Goal: Task Accomplishment & Management: Use online tool/utility

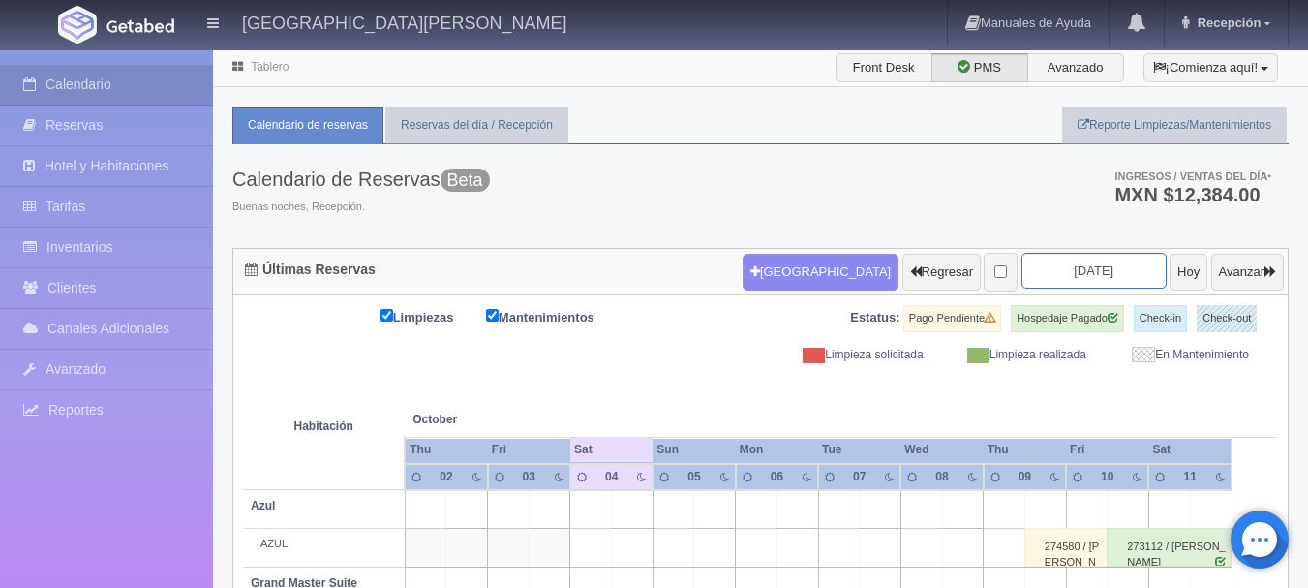
click at [1062, 272] on input "[DATE]" at bounding box center [1093, 271] width 145 height 36
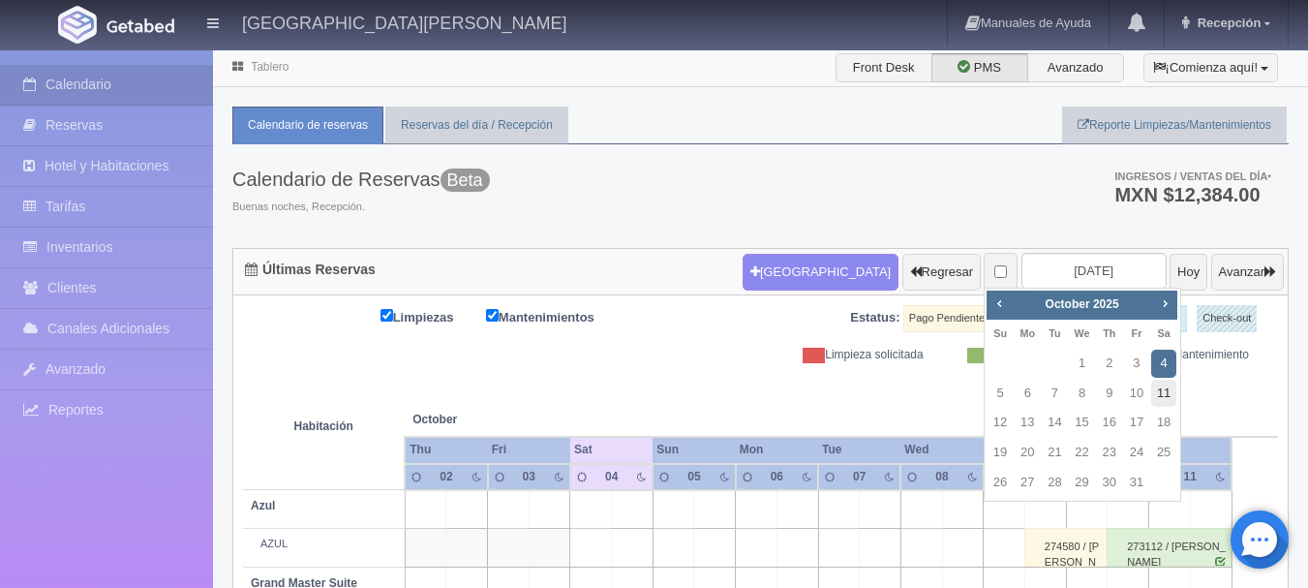
click at [1162, 395] on link "11" at bounding box center [1163, 393] width 25 height 28
type input "[DATE]"
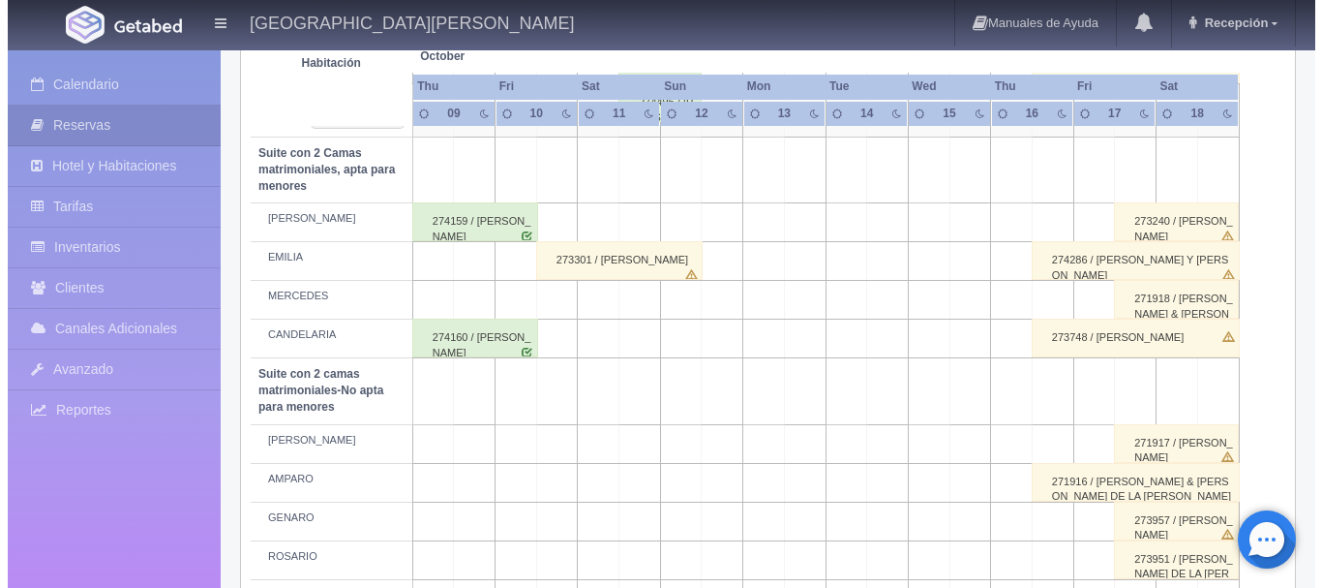
scroll to position [1146, 0]
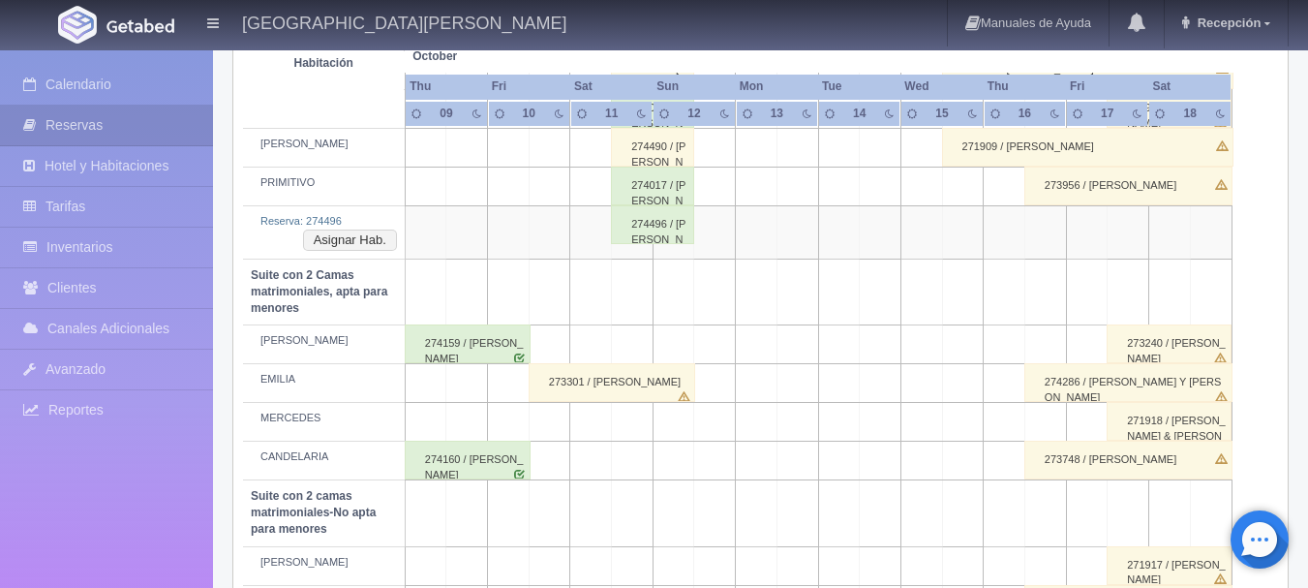
click at [643, 424] on td at bounding box center [633, 422] width 42 height 39
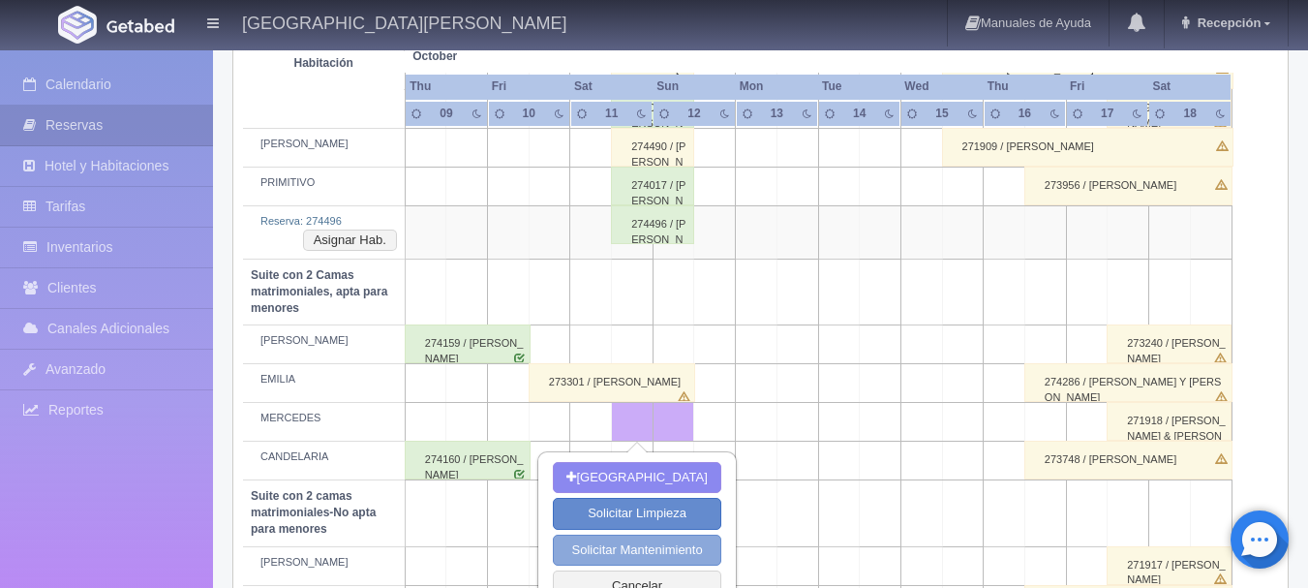
click at [625, 552] on button "Solicitar Mantenimiento" at bounding box center [636, 550] width 167 height 32
select select "Mantenimiento"
select select "1983_MERCEDES"
type input "11-10-2025"
type input "12-10-2025"
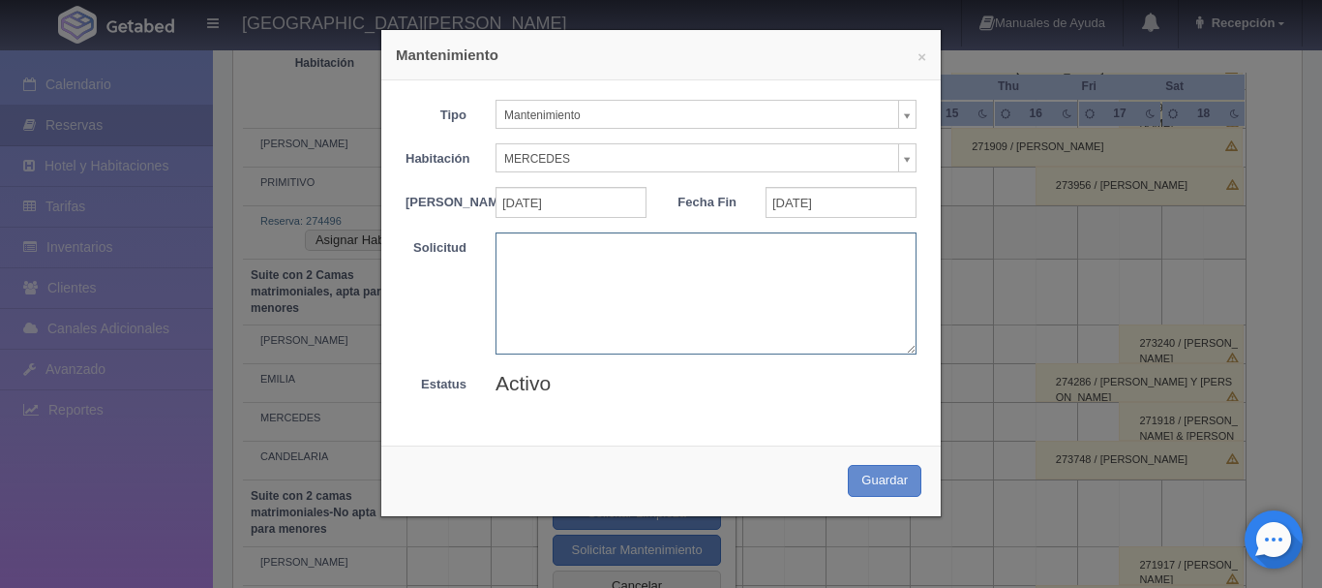
click at [531, 307] on textarea at bounding box center [706, 292] width 421 height 121
type textarea "BLOQUEO SOLICITA MB"
click at [848, 465] on button "Guardar" at bounding box center [885, 481] width 74 height 32
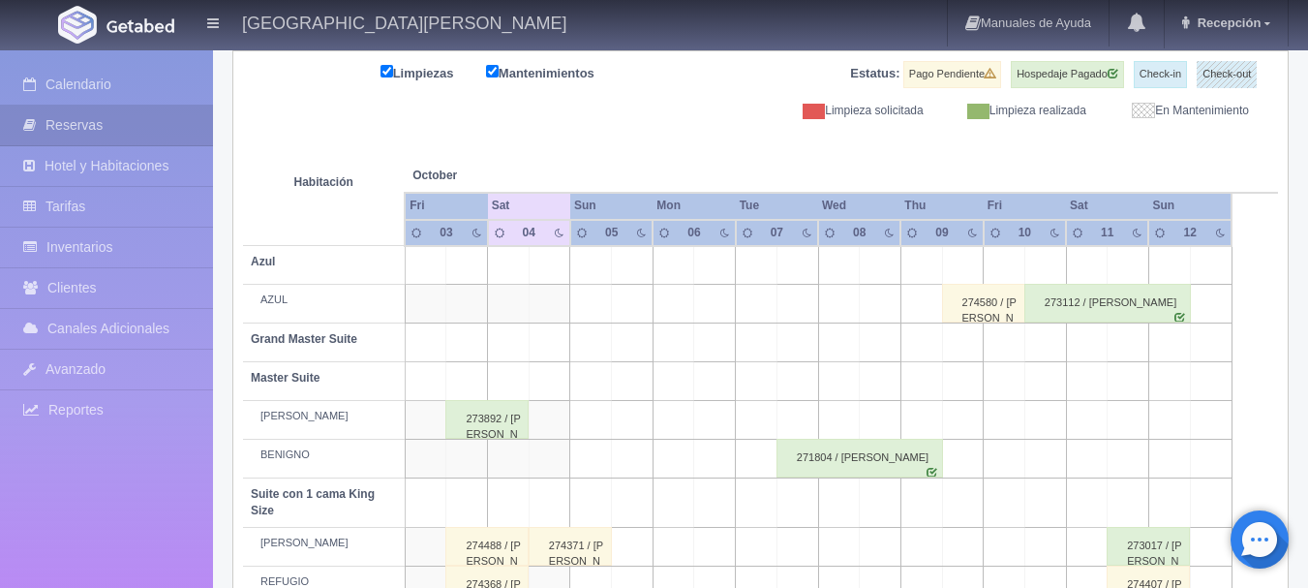
scroll to position [47, 0]
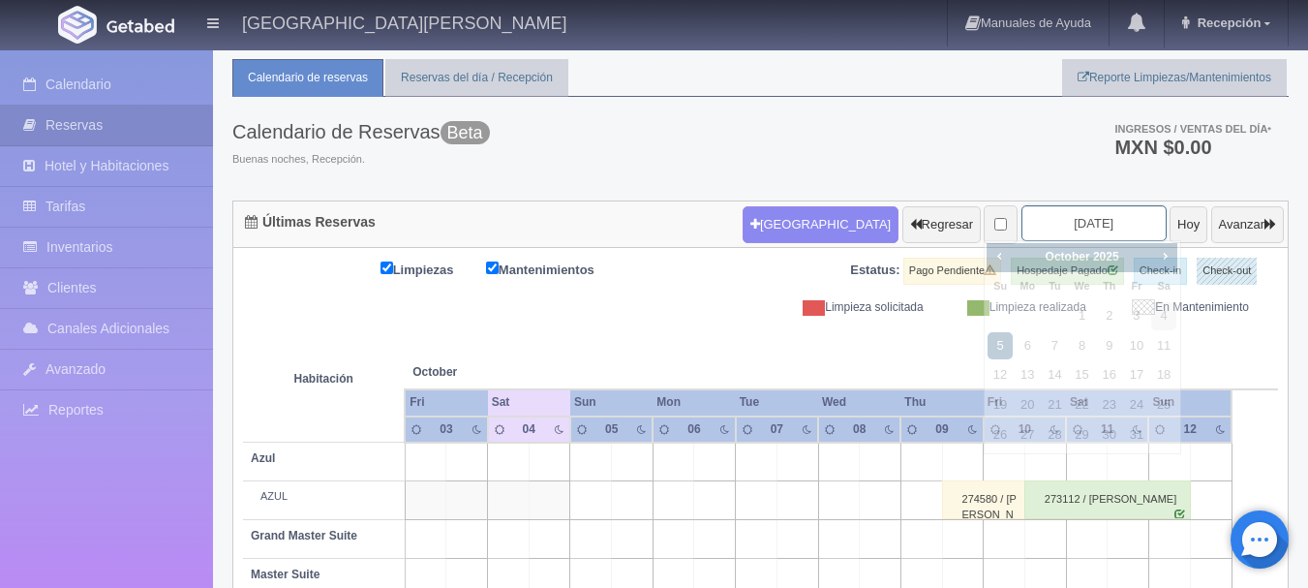
click at [1096, 214] on input "2025-10-05" at bounding box center [1093, 223] width 145 height 36
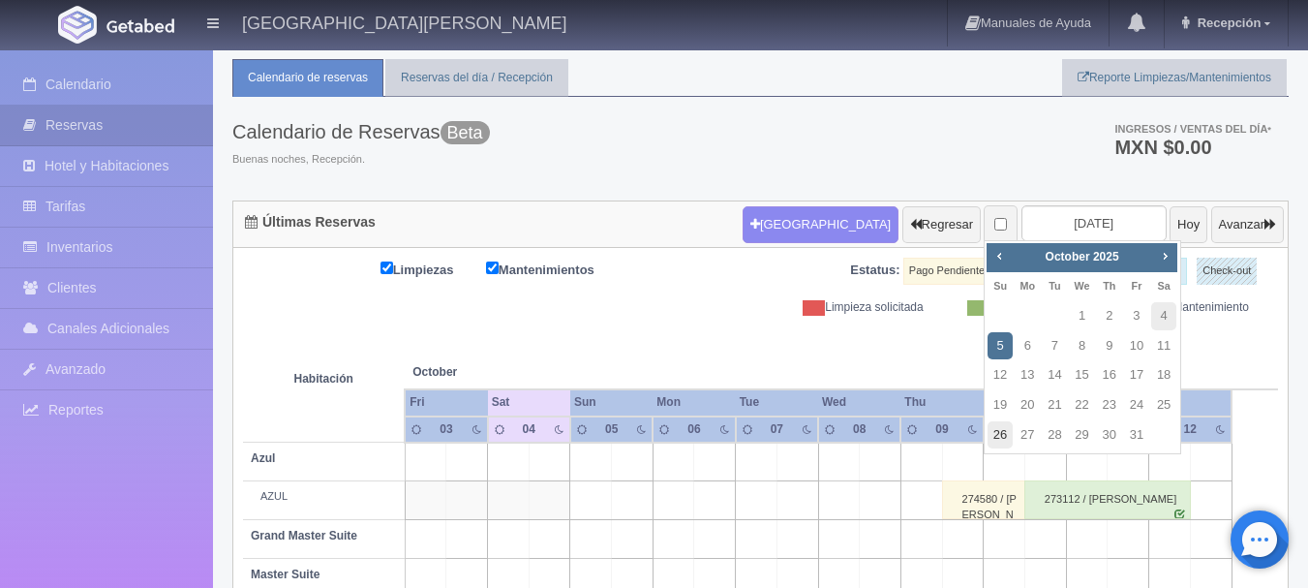
click at [989, 434] on link "26" at bounding box center [999, 435] width 25 height 28
type input "2025-10-26"
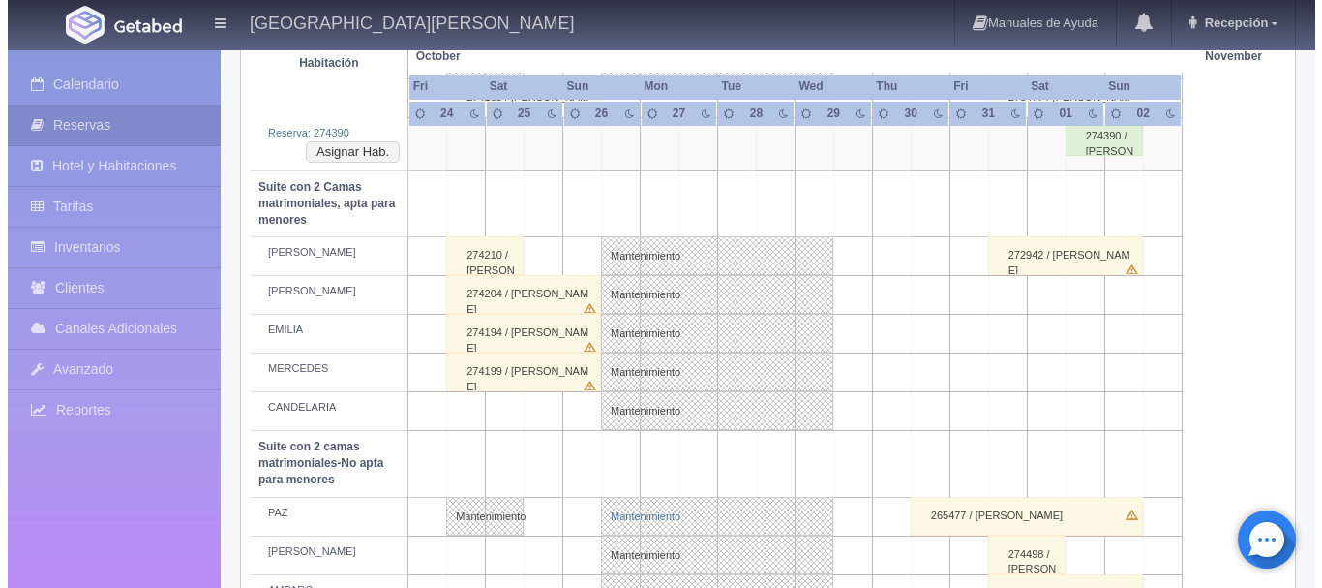
scroll to position [1065, 0]
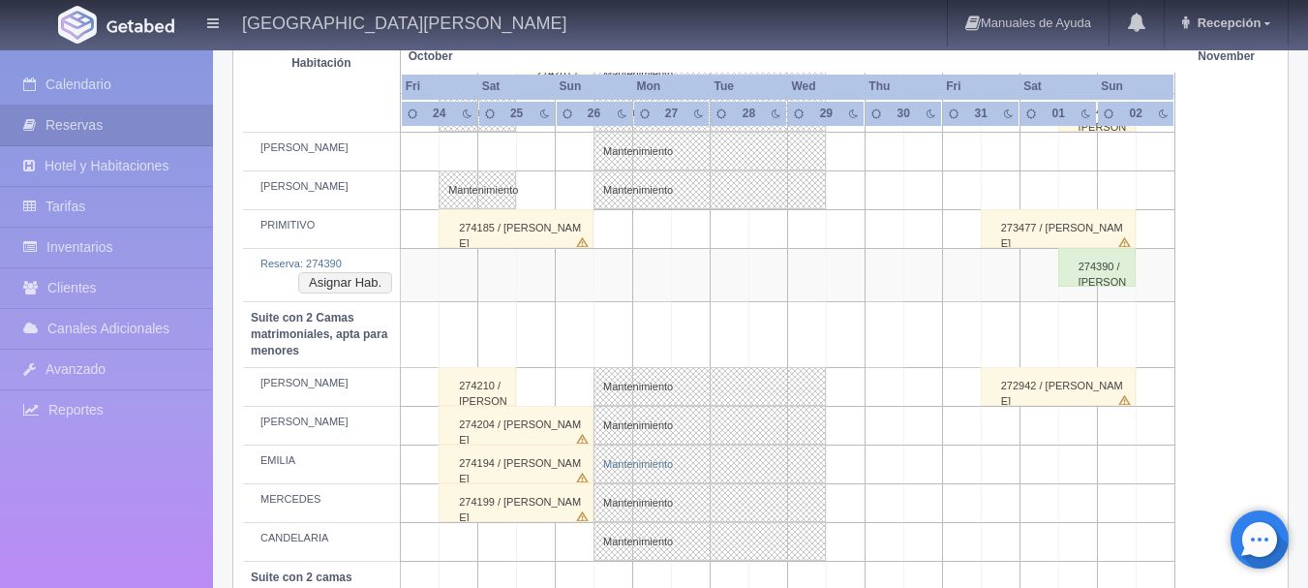
click at [638, 476] on link "Mantenimiento" at bounding box center [709, 463] width 232 height 39
select select "Mantenimiento"
select select "1983_EMILIA"
type input "26-10-2025"
type input "29-10-2025"
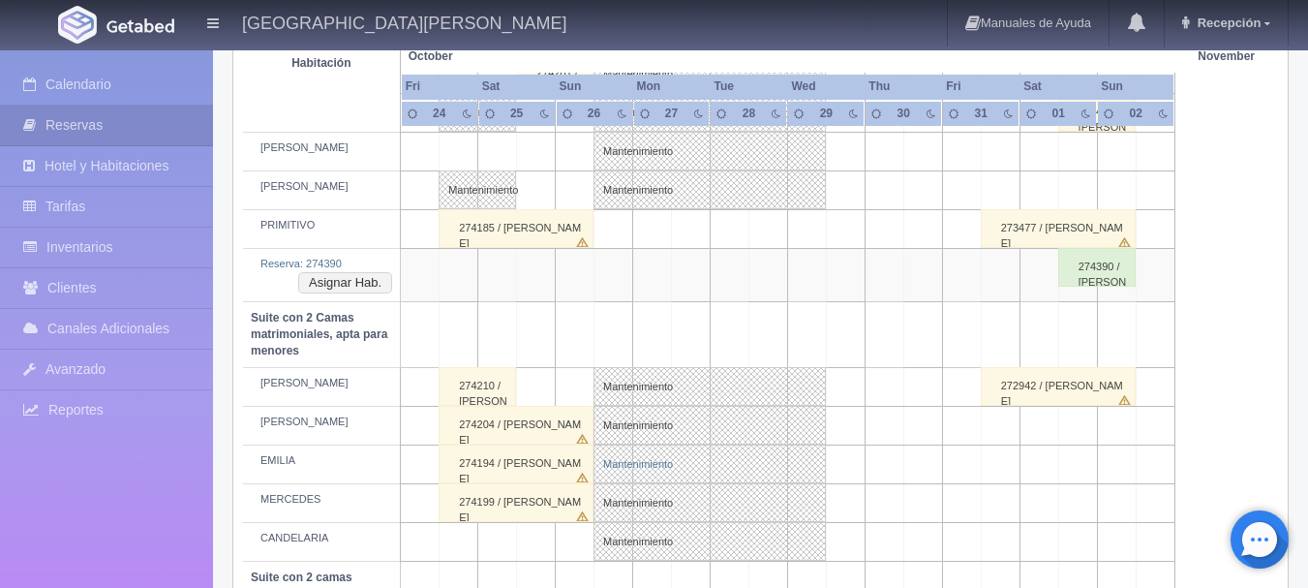
type textarea "MB"
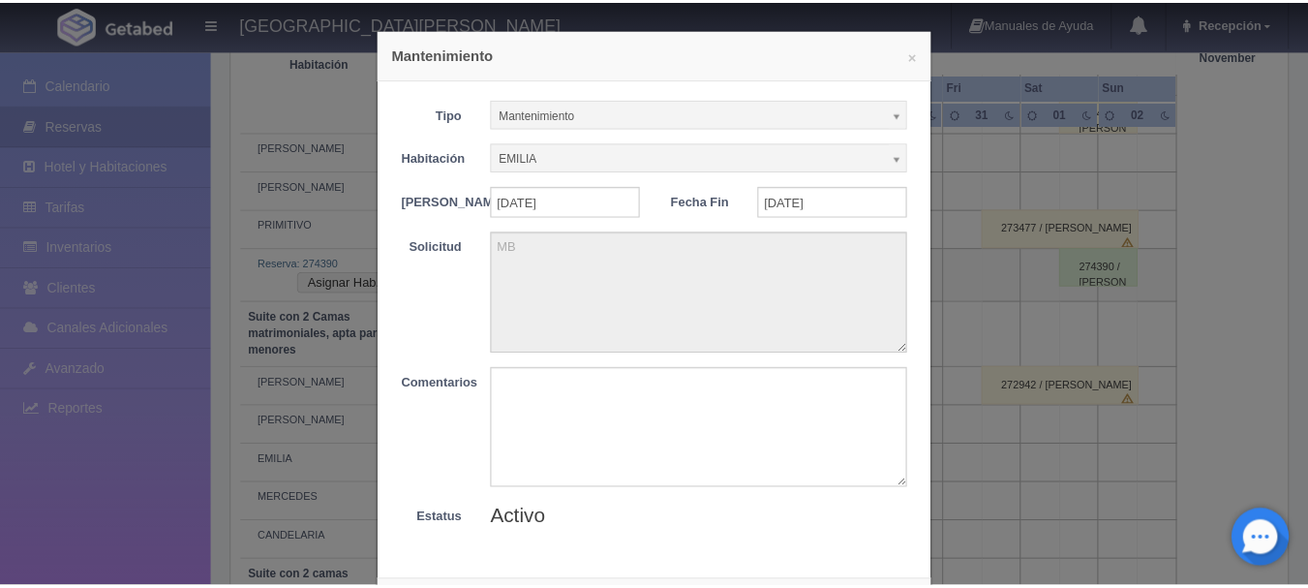
scroll to position [0, 0]
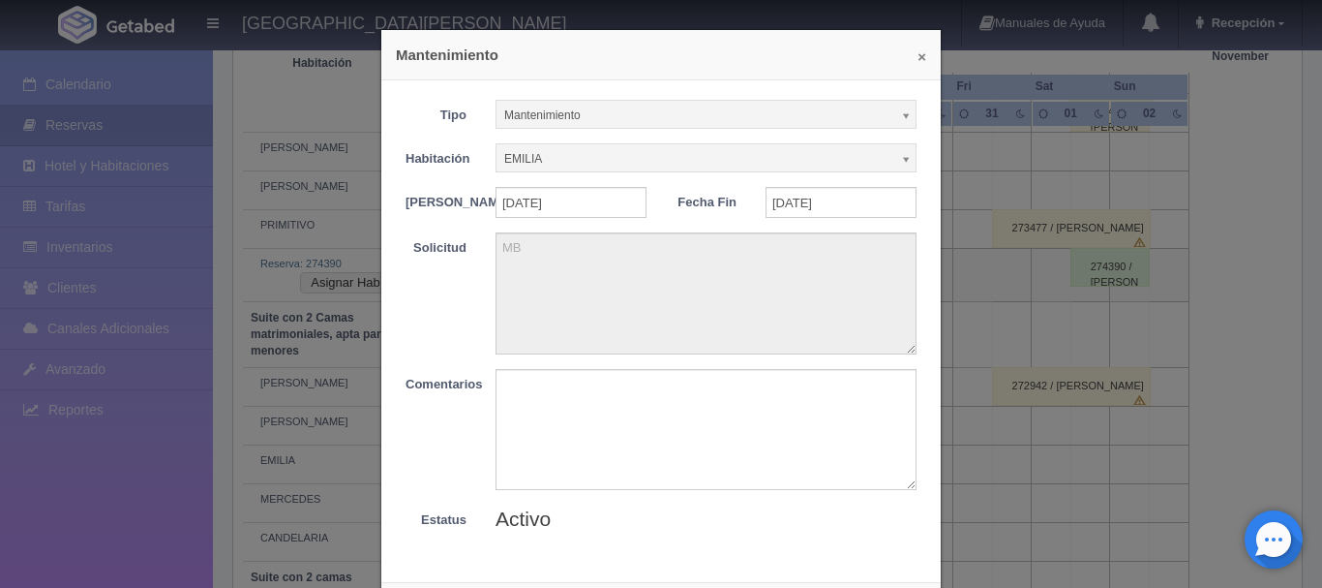
click at [918, 62] on button "×" at bounding box center [922, 56] width 9 height 15
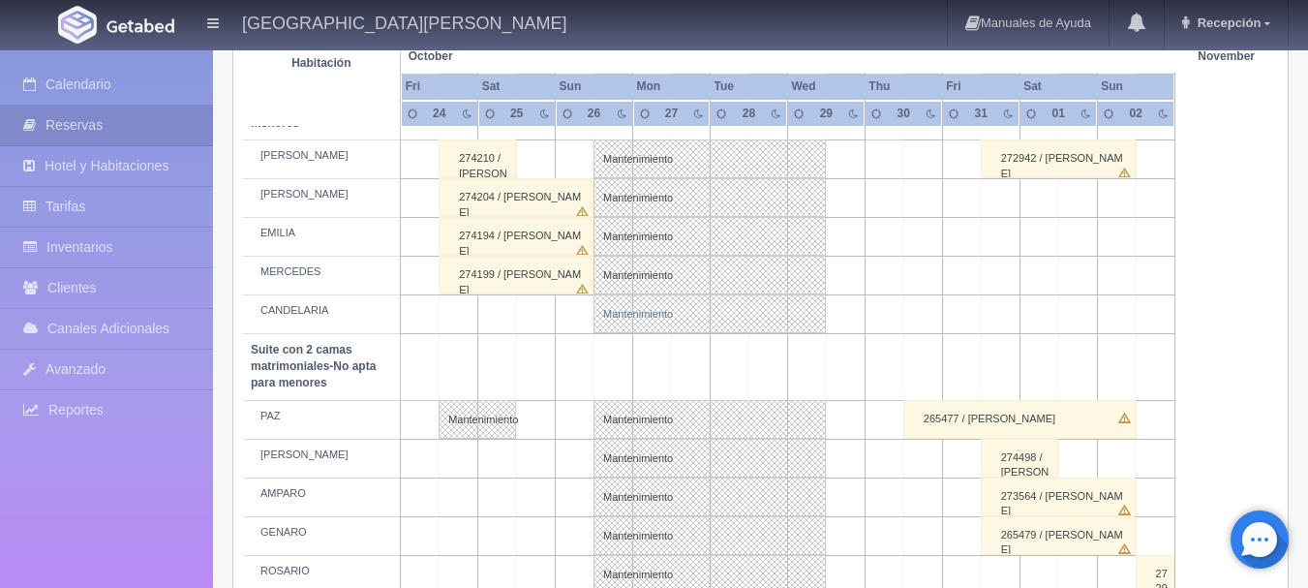
scroll to position [1259, 0]
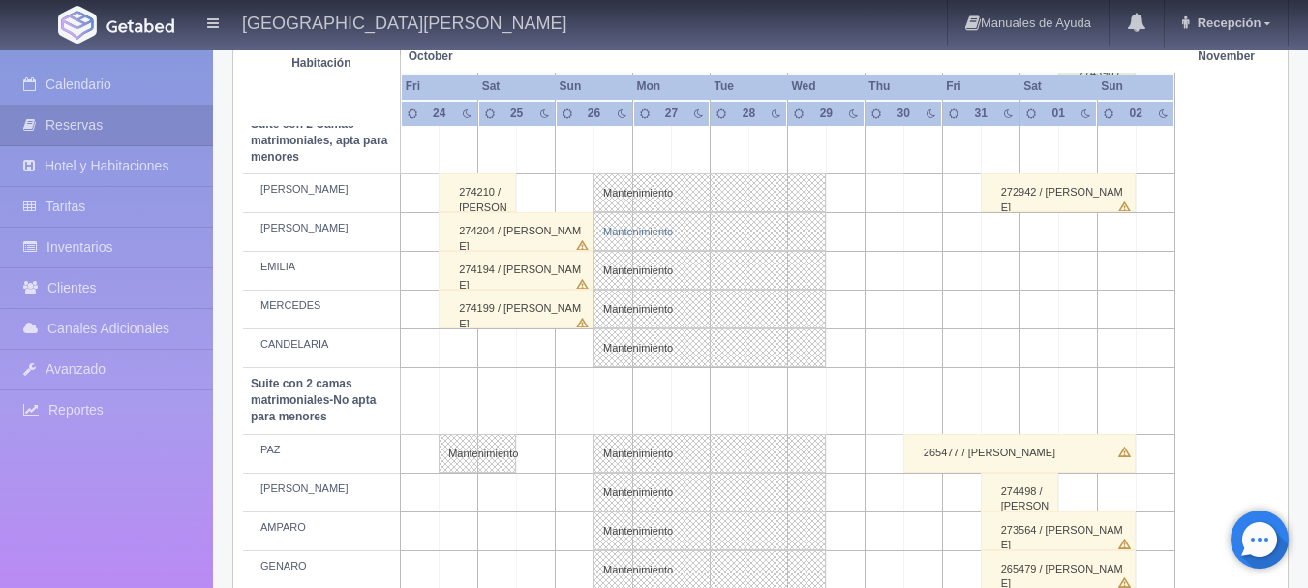
click at [653, 223] on link "Mantenimiento" at bounding box center [709, 231] width 232 height 39
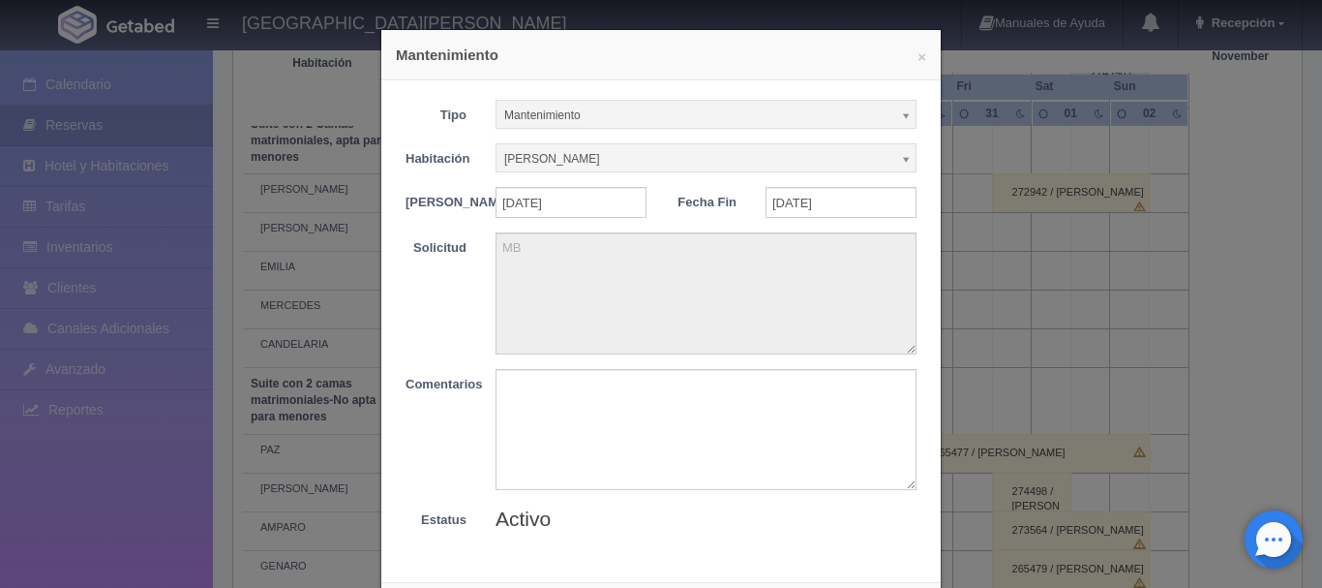
drag, startPoint x: 1220, startPoint y: 205, endPoint x: 1210, endPoint y: 204, distance: 9.7
click at [1218, 205] on div "× Mantenimiento Tipo Mantenimiento Limpieza Mantenimiento Habitación CAMILO Sin…" at bounding box center [661, 294] width 1322 height 588
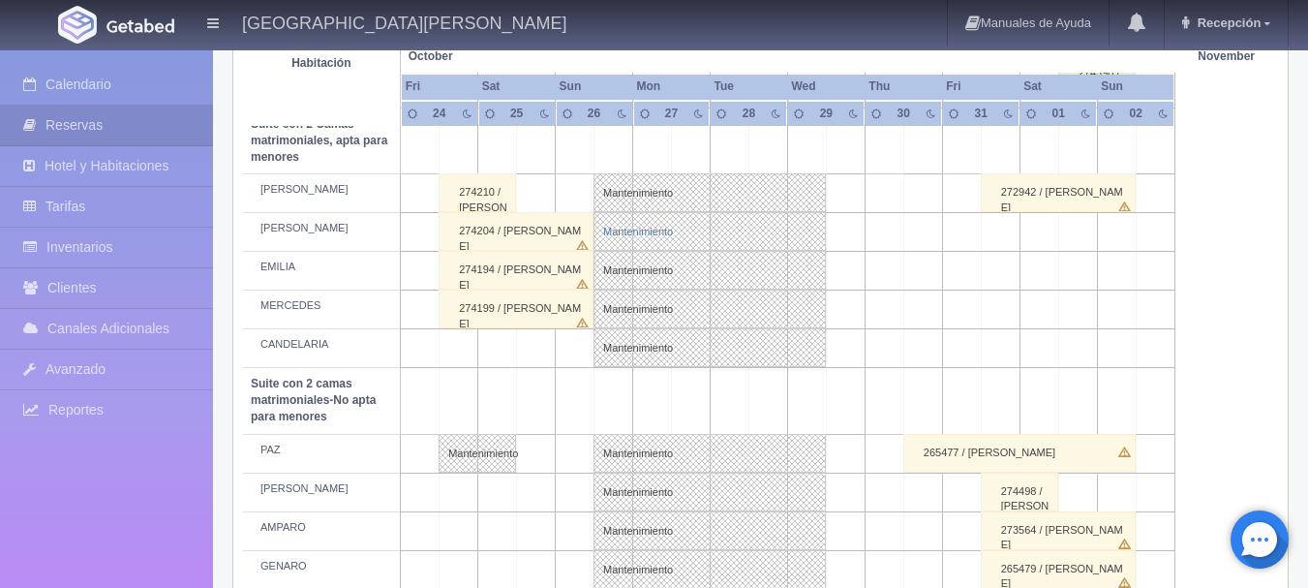
click at [650, 224] on link "Mantenimiento" at bounding box center [709, 231] width 232 height 39
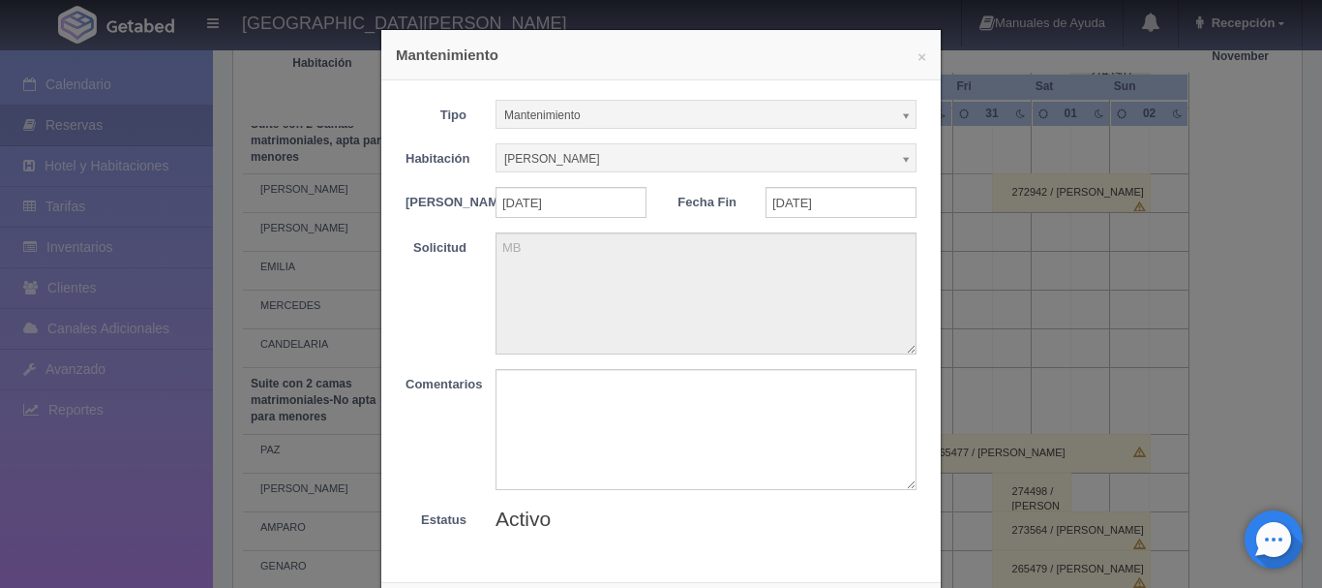
click at [1170, 350] on div "× Mantenimiento Tipo Mantenimiento Limpieza Mantenimiento Habitación CAMILO Sin…" at bounding box center [661, 294] width 1322 height 588
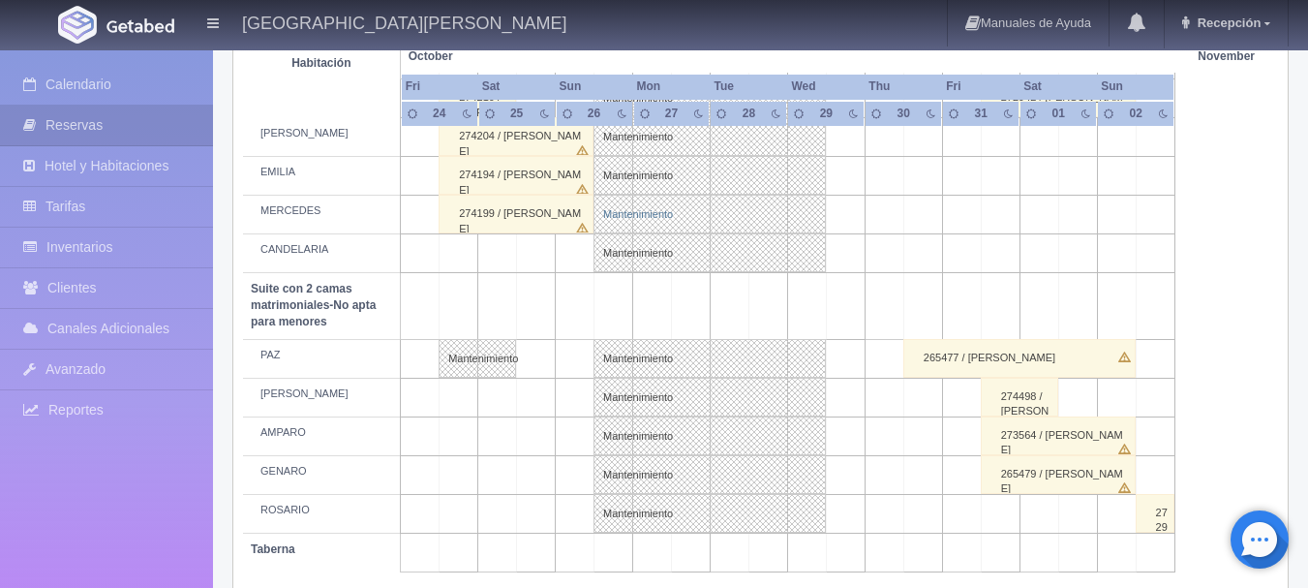
scroll to position [1355, 0]
